Goal: Register for event/course

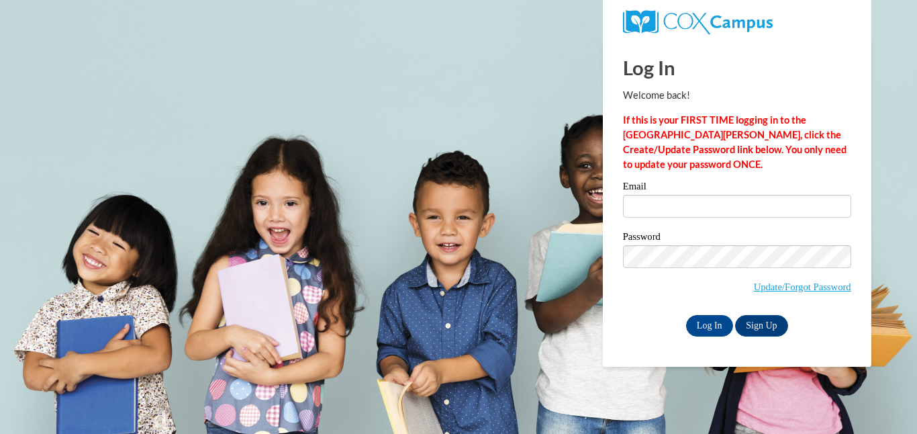
click at [660, 207] on input "Email" at bounding box center [737, 206] width 228 height 23
type input "toni.skinner@students.cau.edu"
click at [704, 321] on input "Log In" at bounding box center [709, 325] width 47 height 21
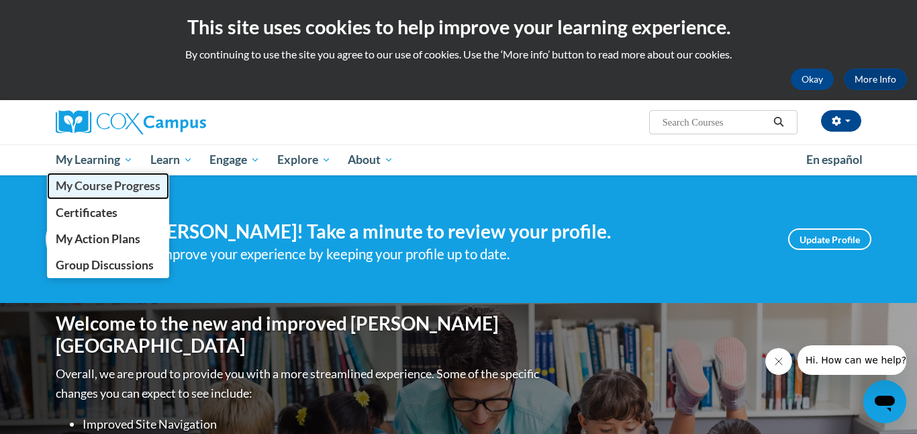
click at [120, 191] on span "My Course Progress" at bounding box center [108, 186] width 105 height 14
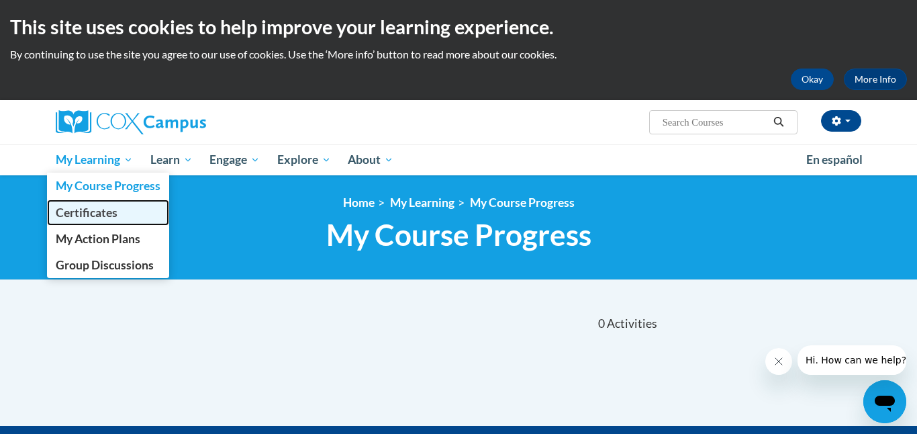
click at [107, 213] on span "Certificates" at bounding box center [87, 212] width 62 height 14
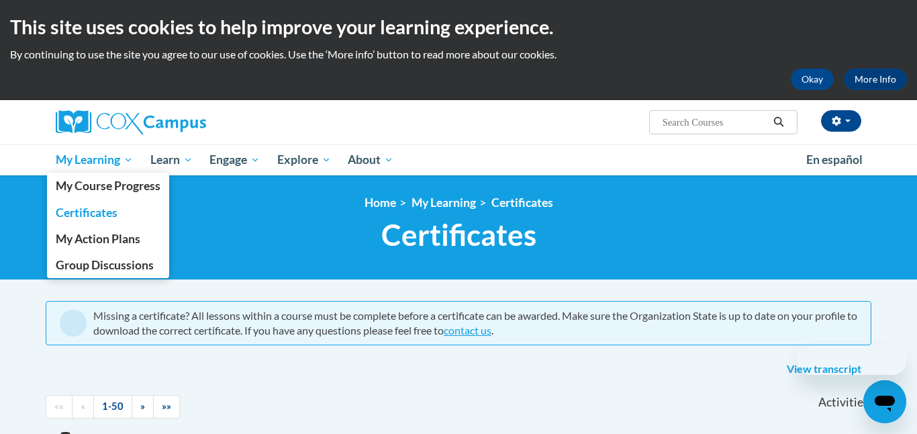
click at [108, 154] on span "My Learning" at bounding box center [94, 160] width 77 height 16
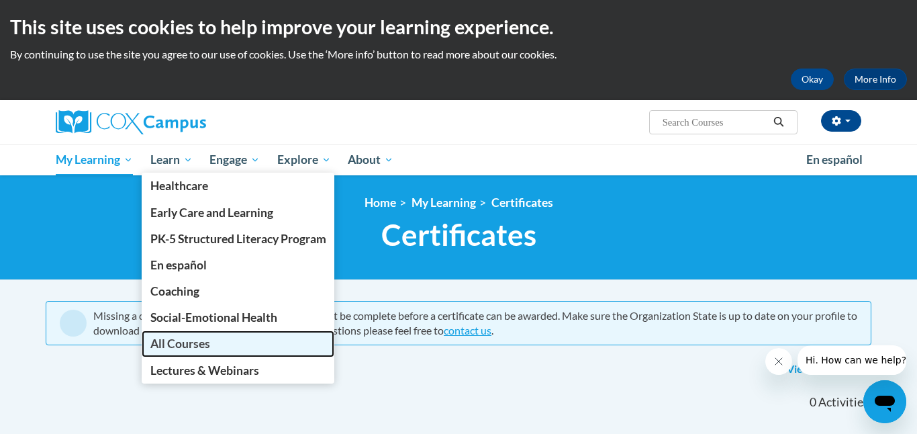
click at [195, 342] on span "All Courses" at bounding box center [180, 343] width 60 height 14
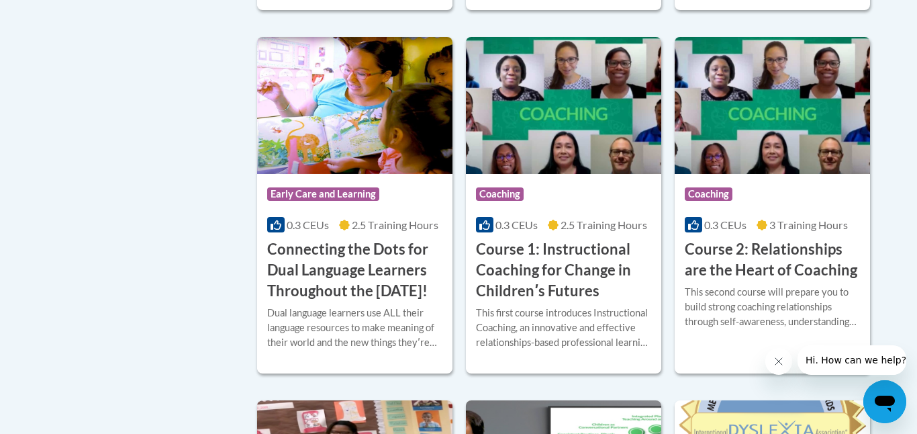
scroll to position [703, 0]
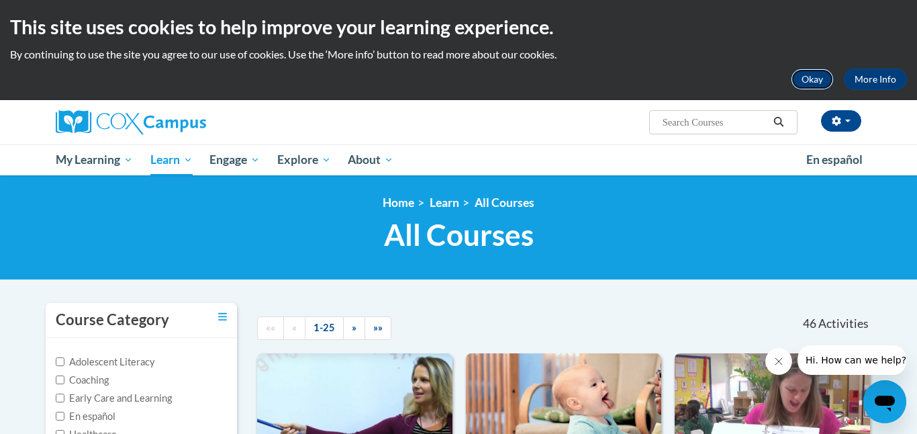
click at [818, 73] on button "Okay" at bounding box center [812, 78] width 43 height 21
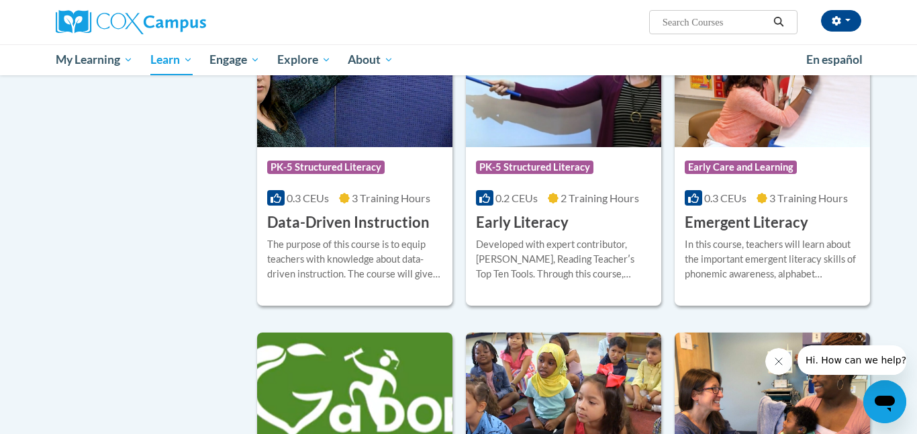
scroll to position [1357, 0]
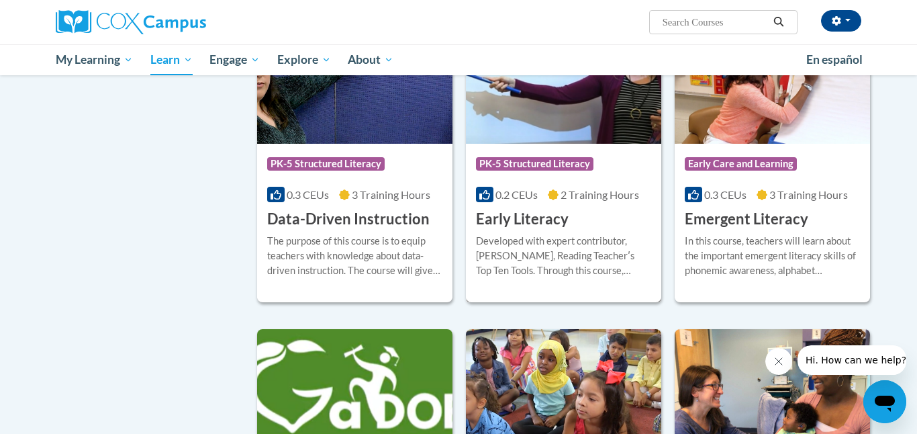
click at [523, 174] on span "PK-5 Structured Literacy" at bounding box center [536, 165] width 121 height 17
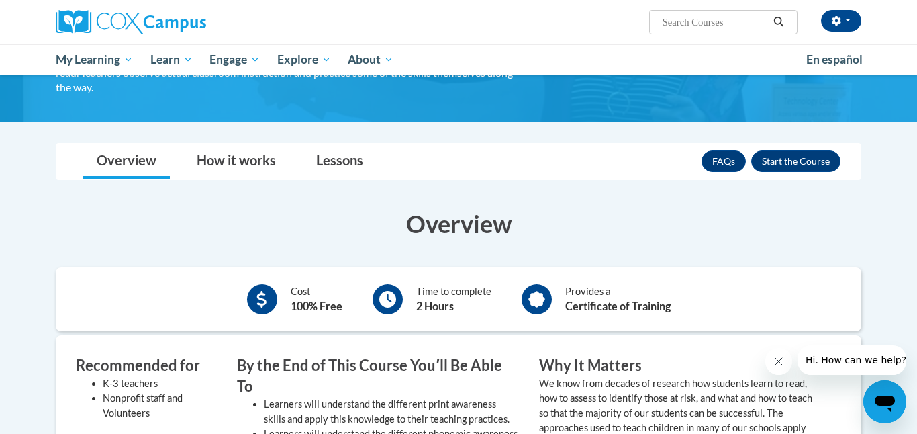
scroll to position [161, 0]
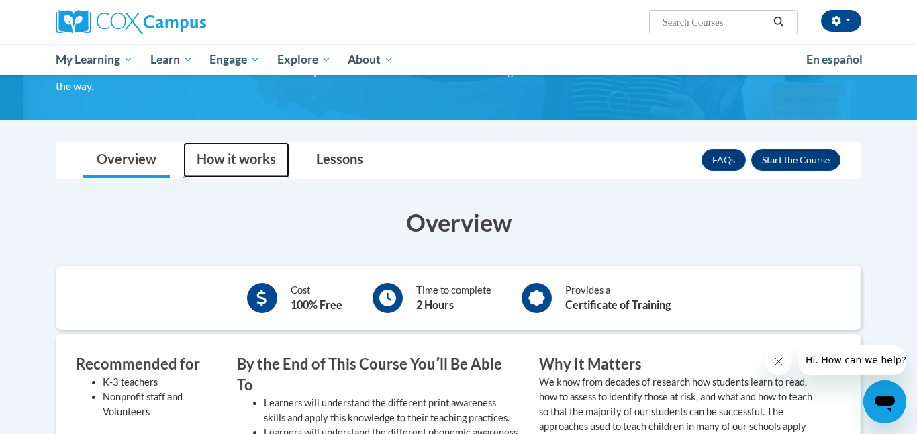
click at [223, 154] on link "How it works" at bounding box center [236, 160] width 106 height 36
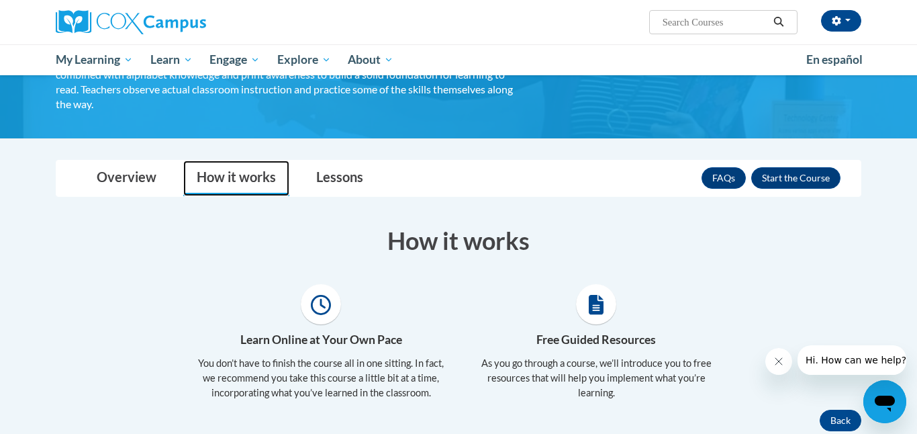
scroll to position [144, 0]
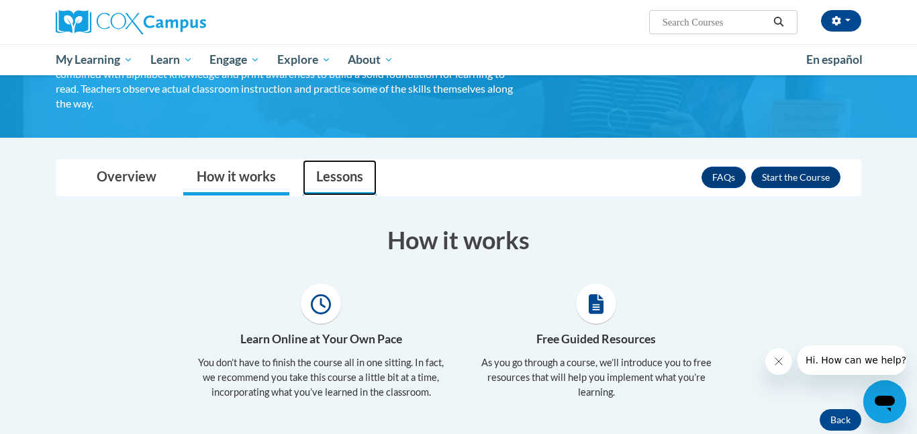
click at [346, 174] on link "Lessons" at bounding box center [340, 178] width 74 height 36
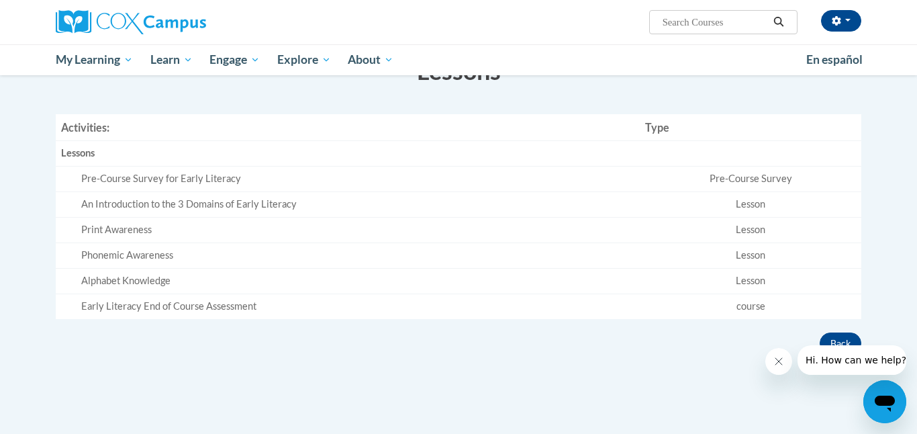
scroll to position [314, 0]
click at [209, 185] on td "Pre-Course Survey for Early Literacy" at bounding box center [348, 179] width 584 height 26
click at [202, 175] on div "Pre-Course Survey for Early Literacy" at bounding box center [357, 178] width 553 height 14
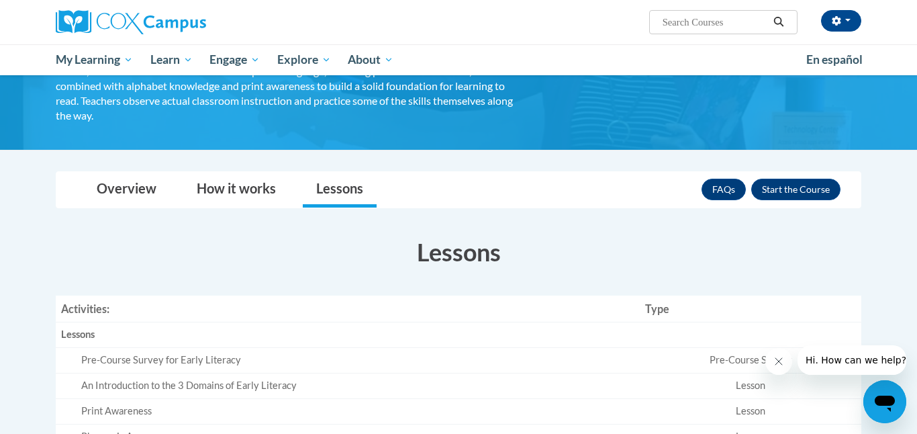
scroll to position [130, 0]
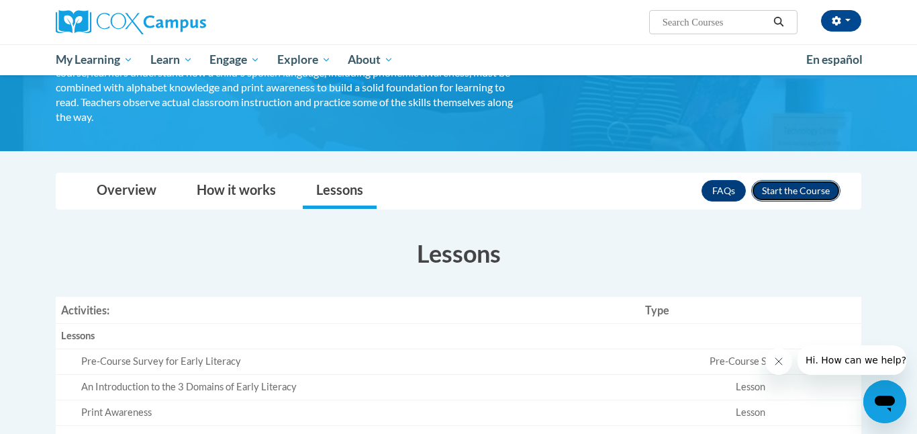
click at [804, 187] on button "Enroll" at bounding box center [795, 190] width 89 height 21
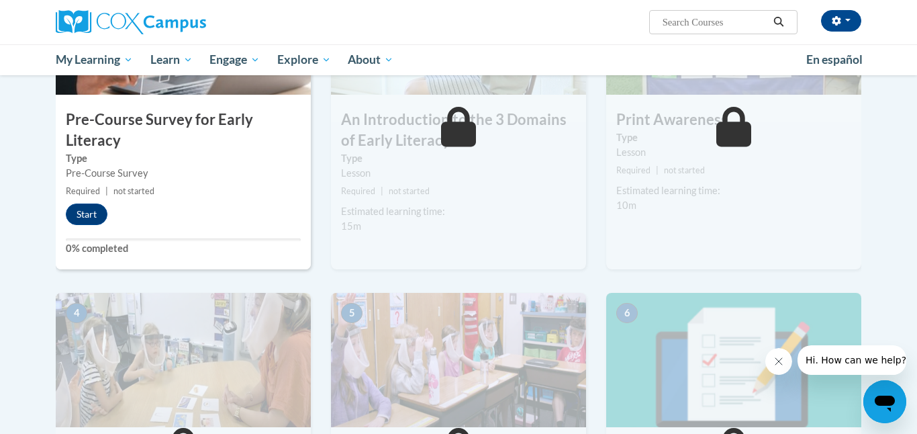
scroll to position [366, 0]
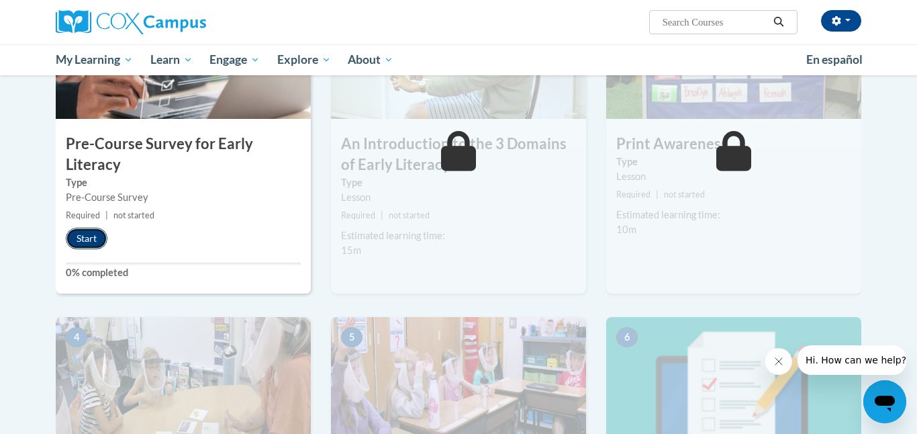
click at [93, 237] on button "Start" at bounding box center [87, 238] width 42 height 21
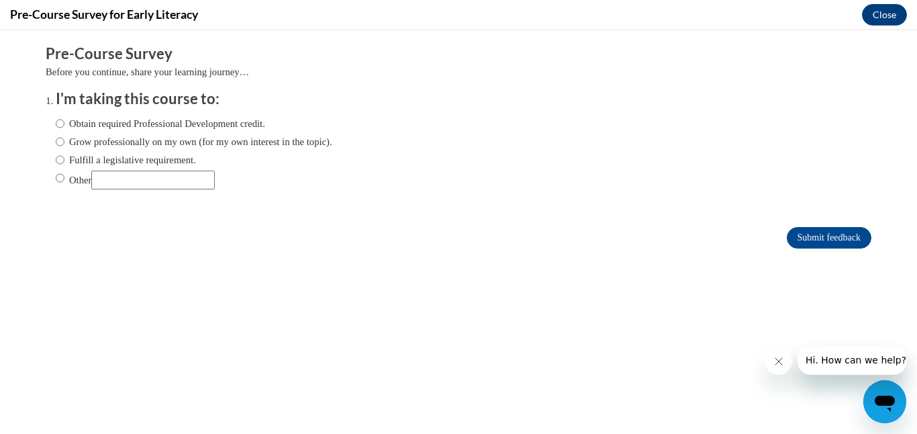
scroll to position [0, 0]
click at [197, 125] on label "Obtain required Professional Development credit." at bounding box center [160, 123] width 209 height 15
click at [64, 125] on input "Obtain required Professional Development credit." at bounding box center [60, 123] width 9 height 15
radio input "true"
click at [824, 229] on input "Submit feedback" at bounding box center [829, 237] width 85 height 21
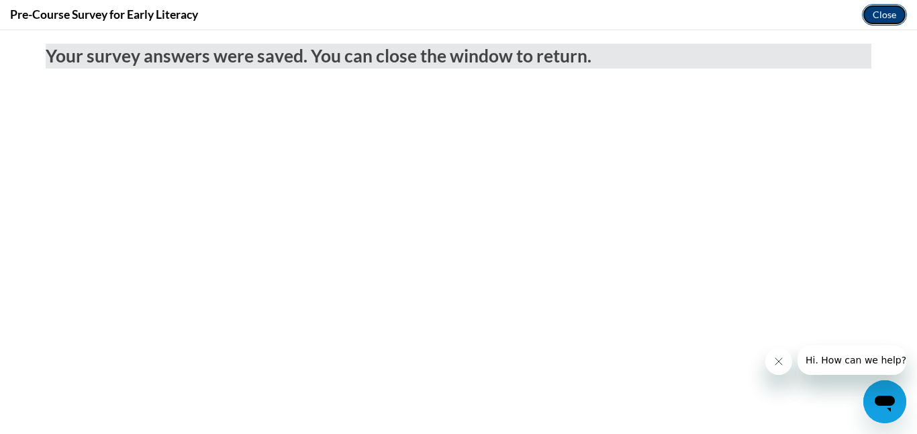
click at [886, 15] on button "Close" at bounding box center [884, 14] width 45 height 21
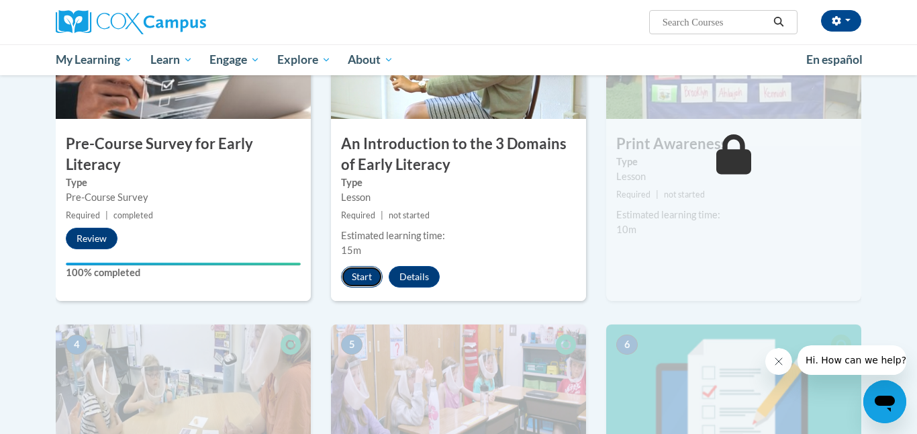
click at [364, 273] on button "Start" at bounding box center [362, 276] width 42 height 21
